Goal: Task Accomplishment & Management: Manage account settings

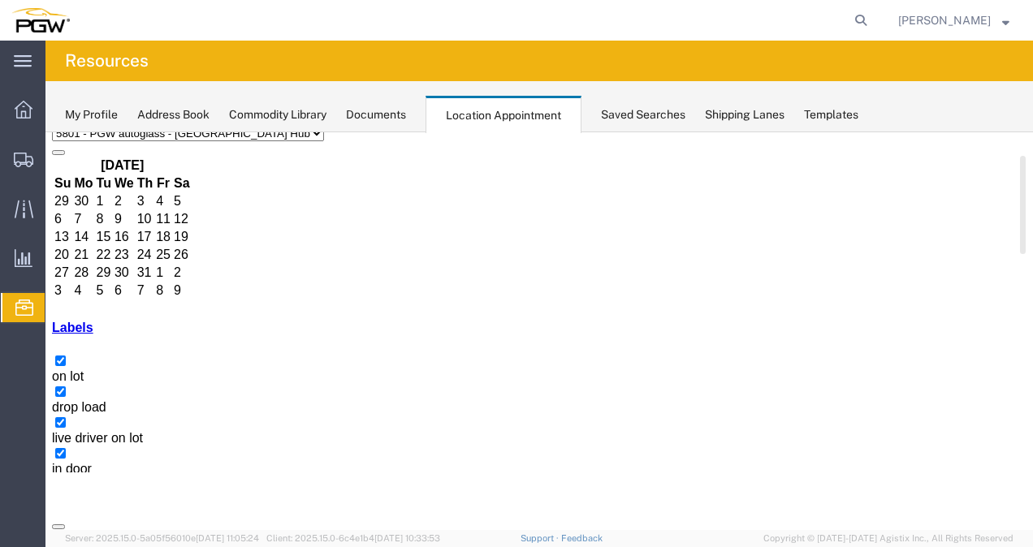
scroll to position [162, 0]
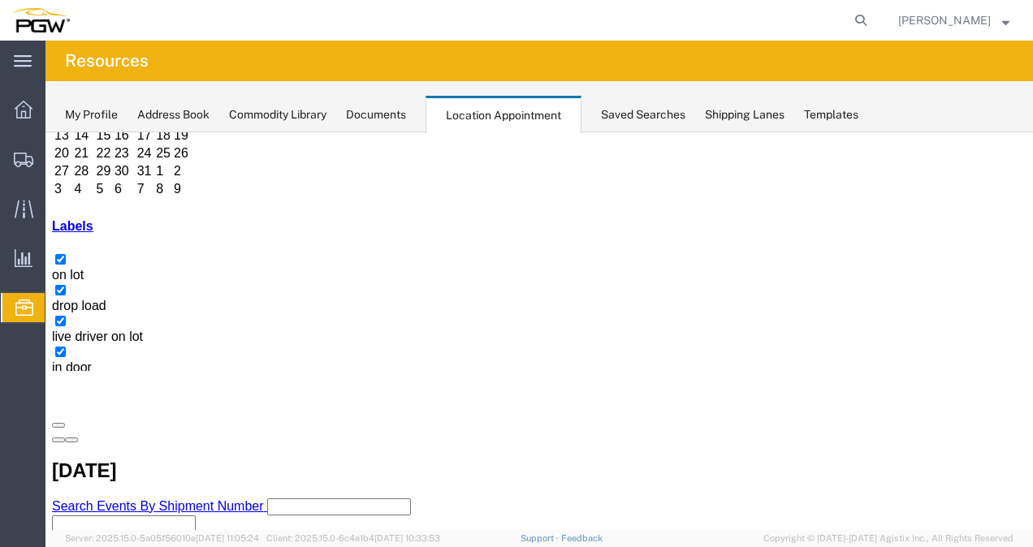
select select "1"
select select
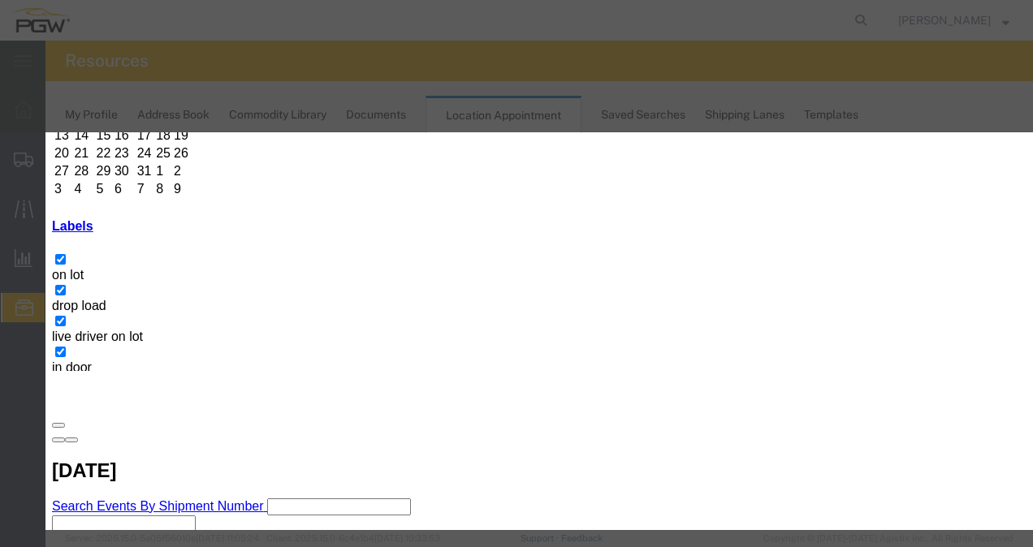
paste input "XPO 474456581"
type input "XPO 474456581"
type input "11:00 am"
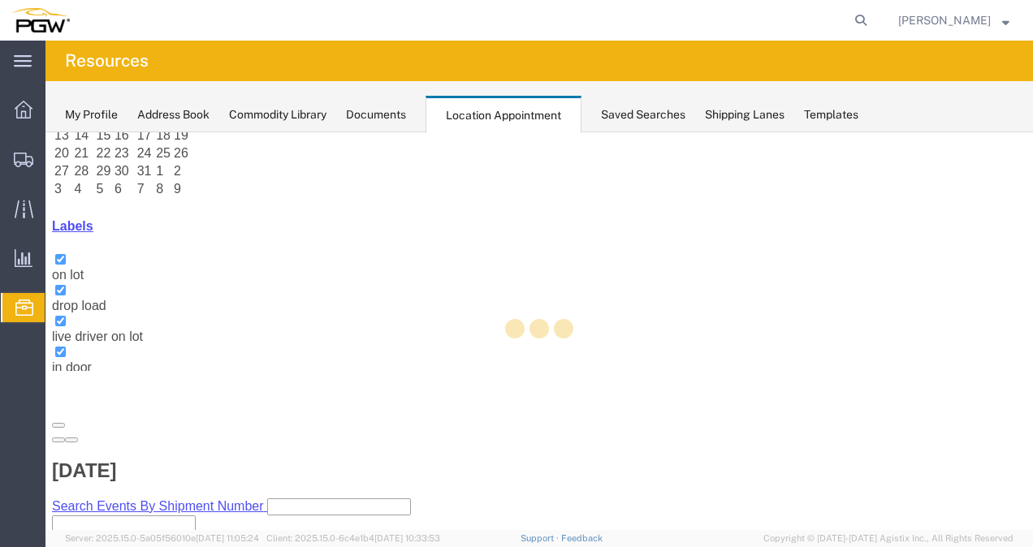
scroll to position [4, 0]
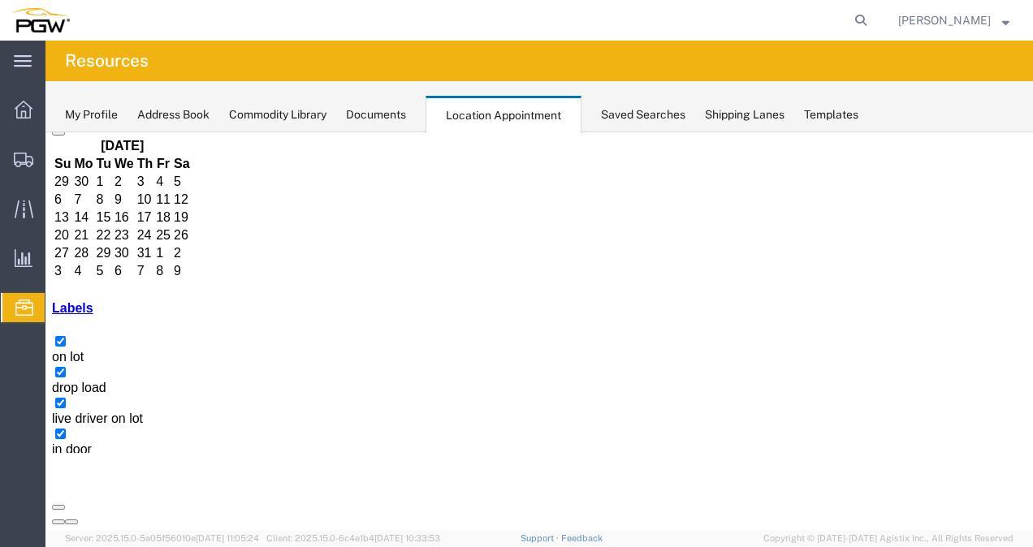
scroll to position [162, 0]
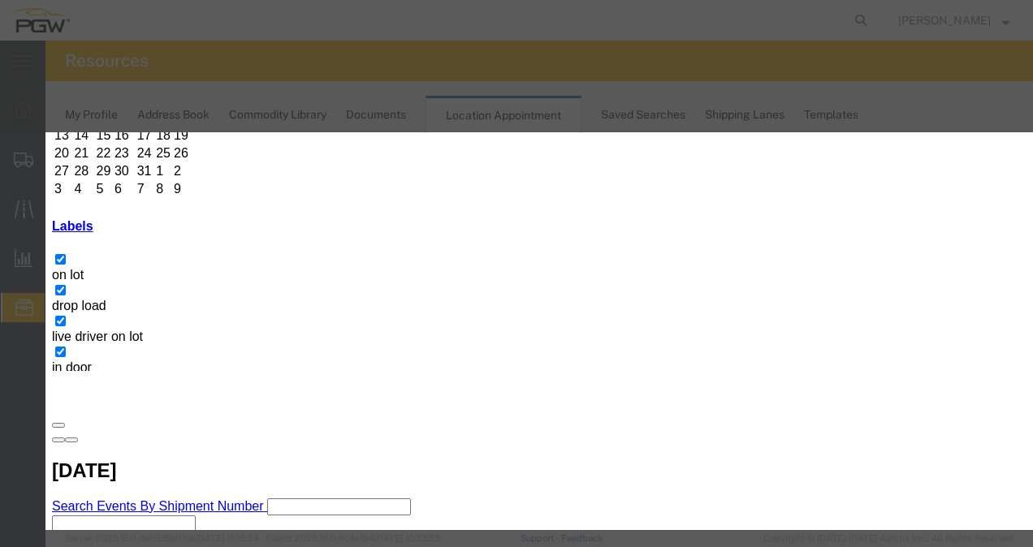
paste input "56445219"
type input "56445219(FGA)"
type input "10:00 am"
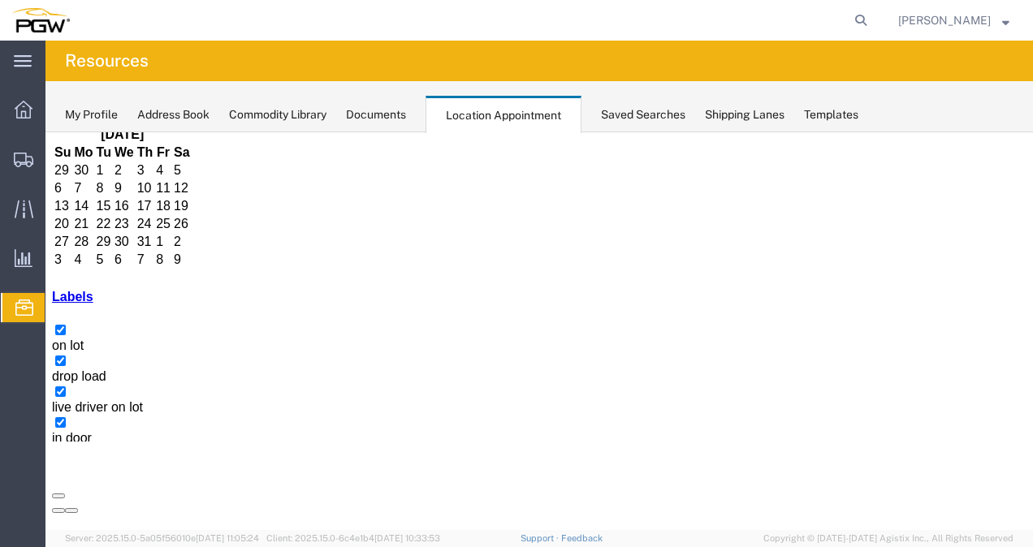
scroll to position [93, 0]
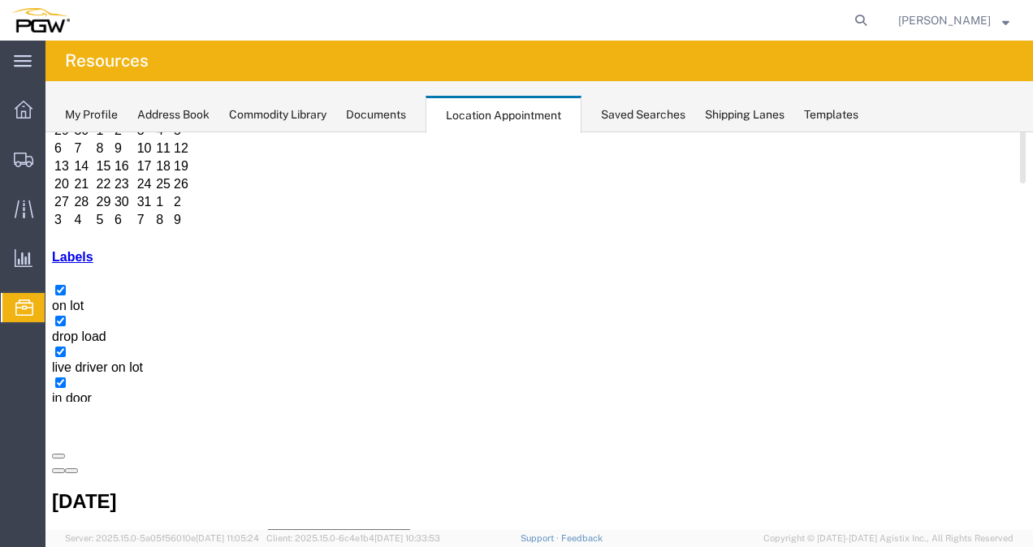
scroll to position [162, 0]
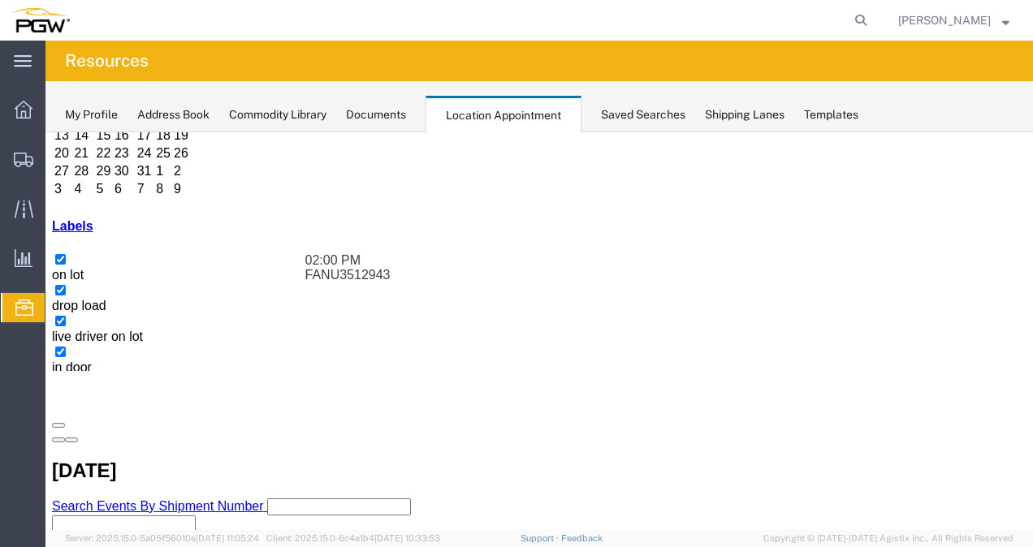
drag, startPoint x: 477, startPoint y: 347, endPoint x: 585, endPoint y: 336, distance: 108.5
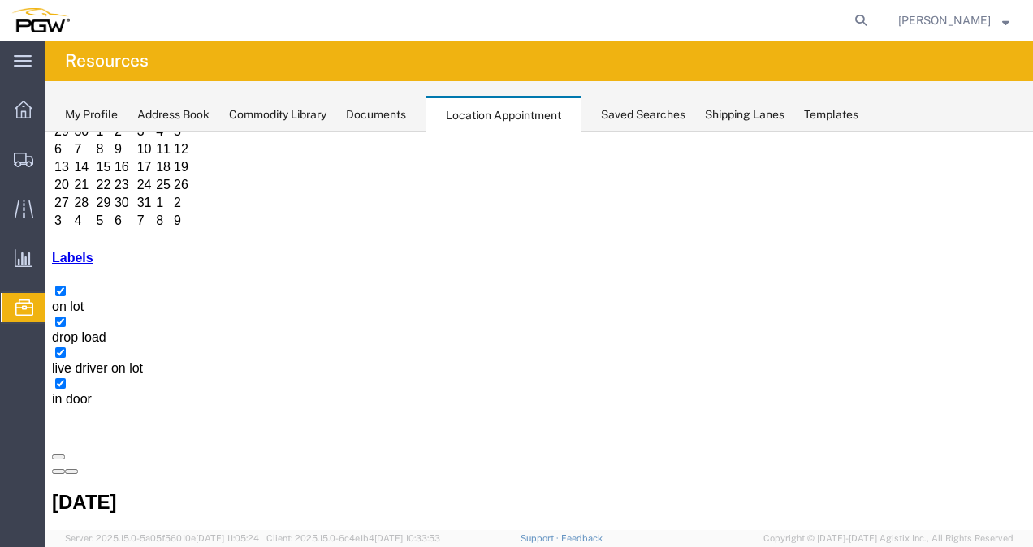
copy h3 "TLLU5741321"
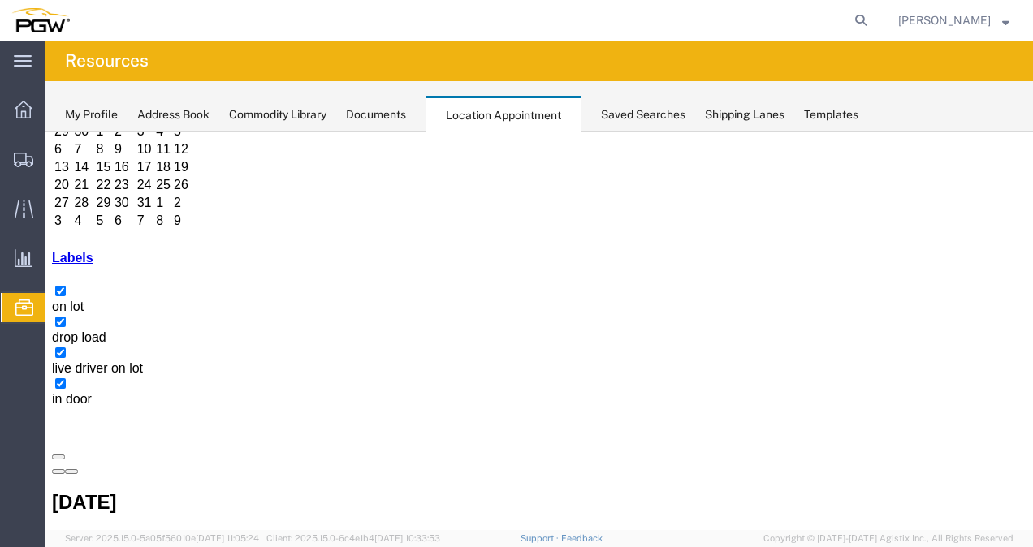
copy h3 "TLLU5741321"
